Goal: Find specific page/section: Find specific page/section

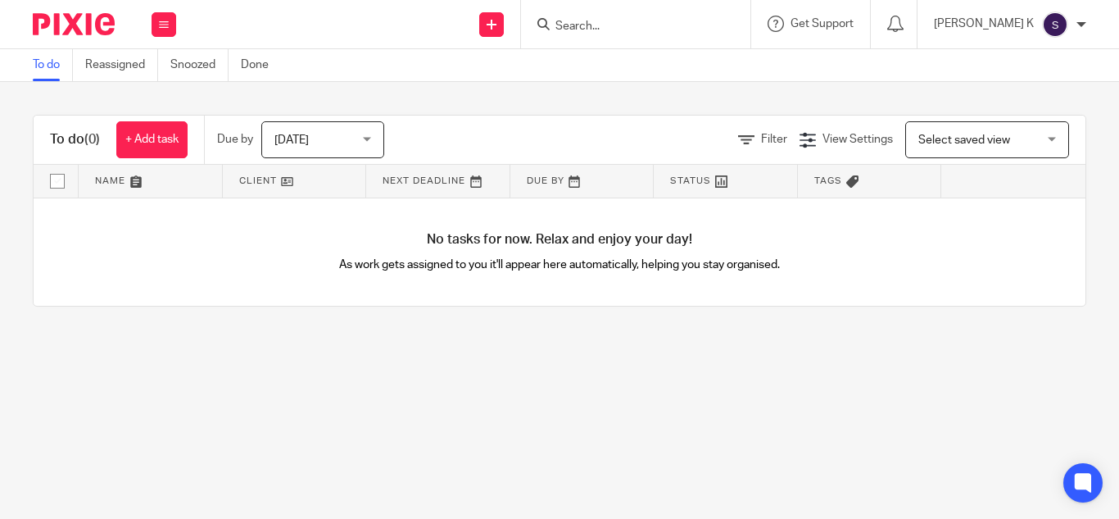
click at [650, 20] on input "Search" at bounding box center [627, 27] width 147 height 15
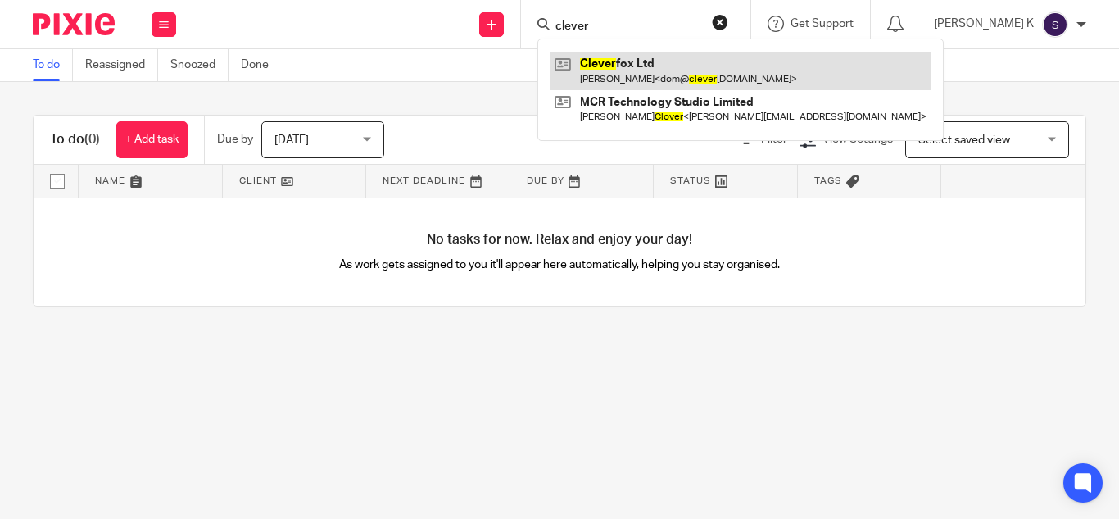
type input "clever"
click at [689, 80] on link at bounding box center [740, 71] width 380 height 38
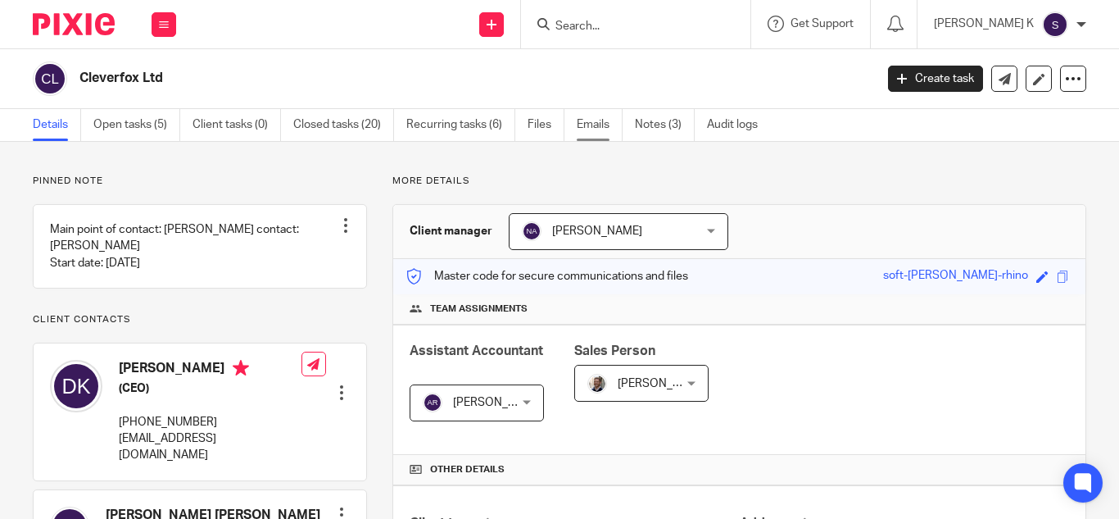
click at [597, 125] on link "Emails" at bounding box center [600, 125] width 46 height 32
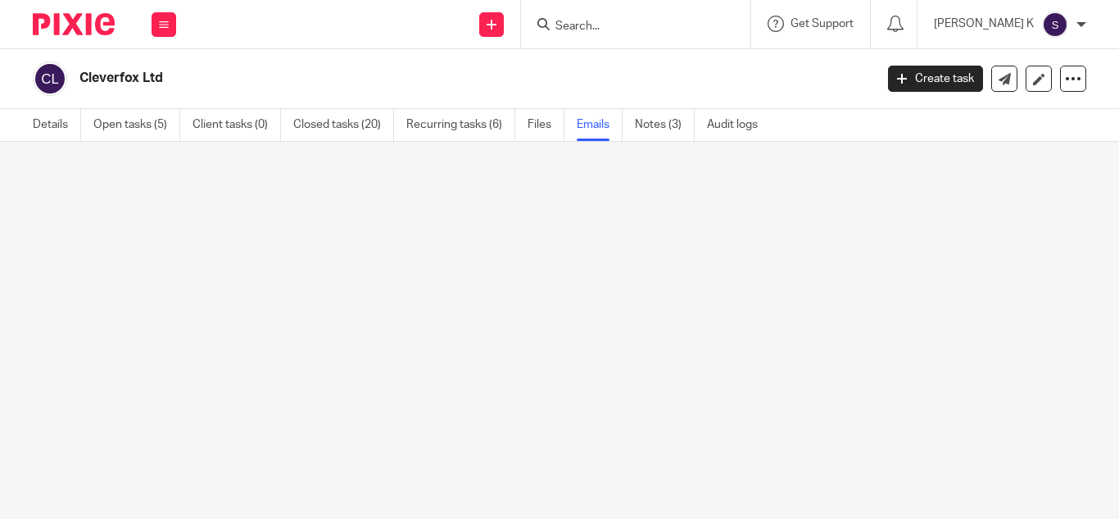
click at [393, 54] on div "Cleverfox Ltd Create task Update from Companies House Export data Merge Archive…" at bounding box center [559, 79] width 1119 height 60
click at [412, 79] on h2 "Cleverfox Ltd" at bounding box center [392, 78] width 627 height 17
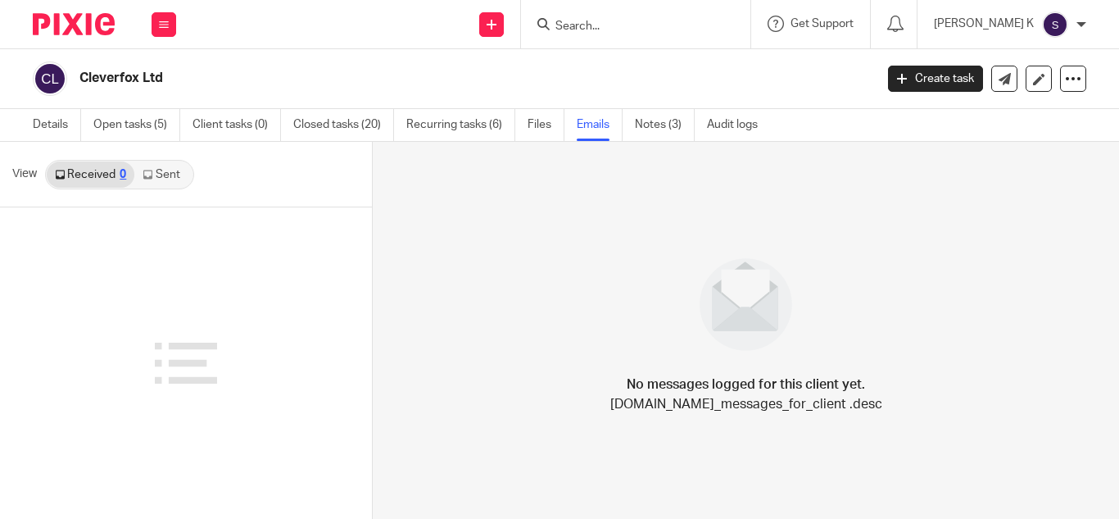
click at [659, 23] on input "Search" at bounding box center [627, 27] width 147 height 15
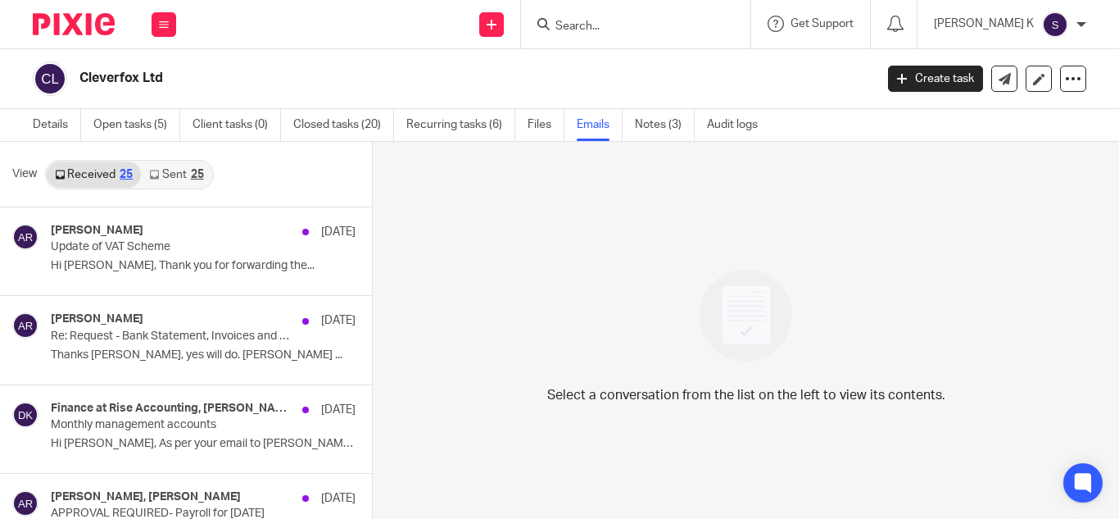
click at [169, 174] on link "Sent 25" at bounding box center [176, 174] width 70 height 26
